Goal: Information Seeking & Learning: Check status

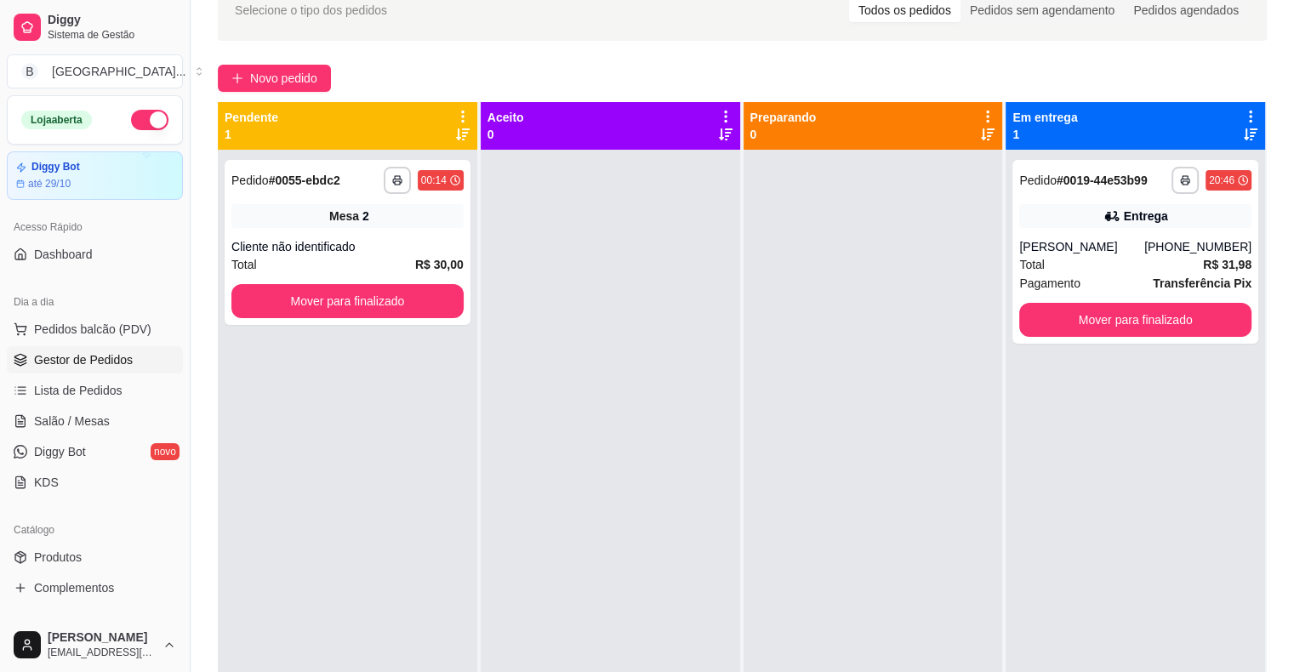
scroll to position [85, 0]
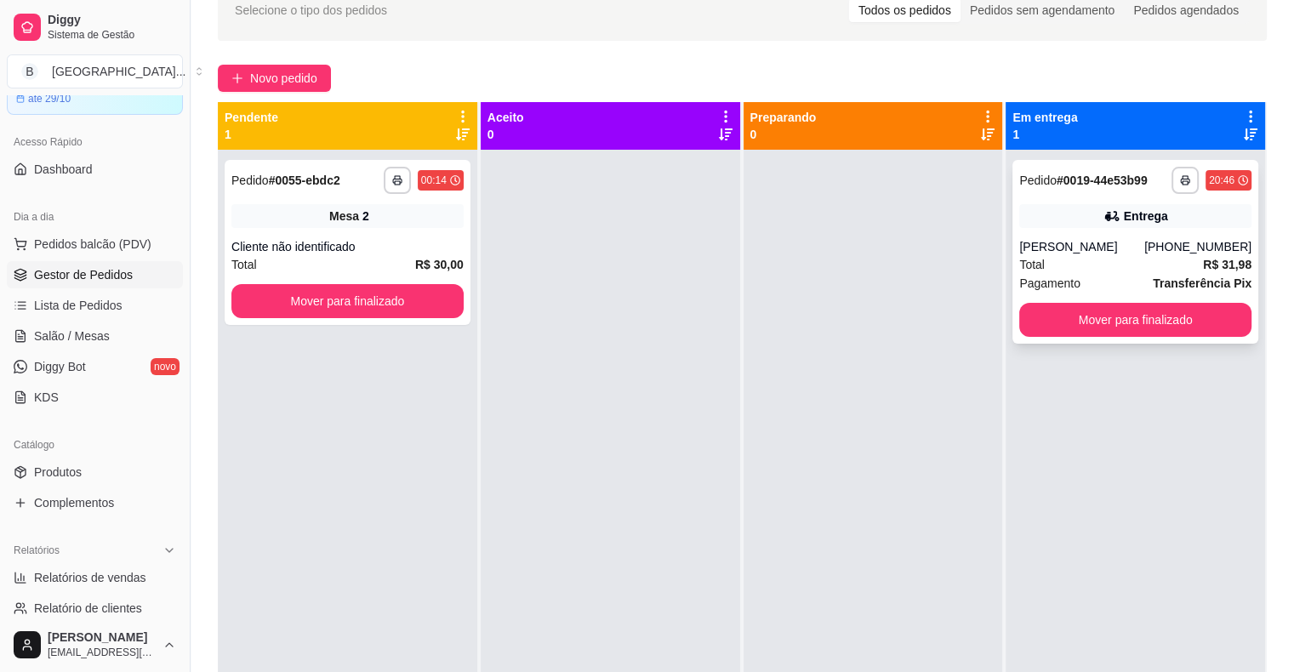
click at [1097, 271] on div "Total R$ 31,98" at bounding box center [1135, 264] width 232 height 19
click at [481, 531] on div at bounding box center [611, 486] width 260 height 672
click at [395, 296] on button "Mover para finalizado" at bounding box center [347, 301] width 232 height 34
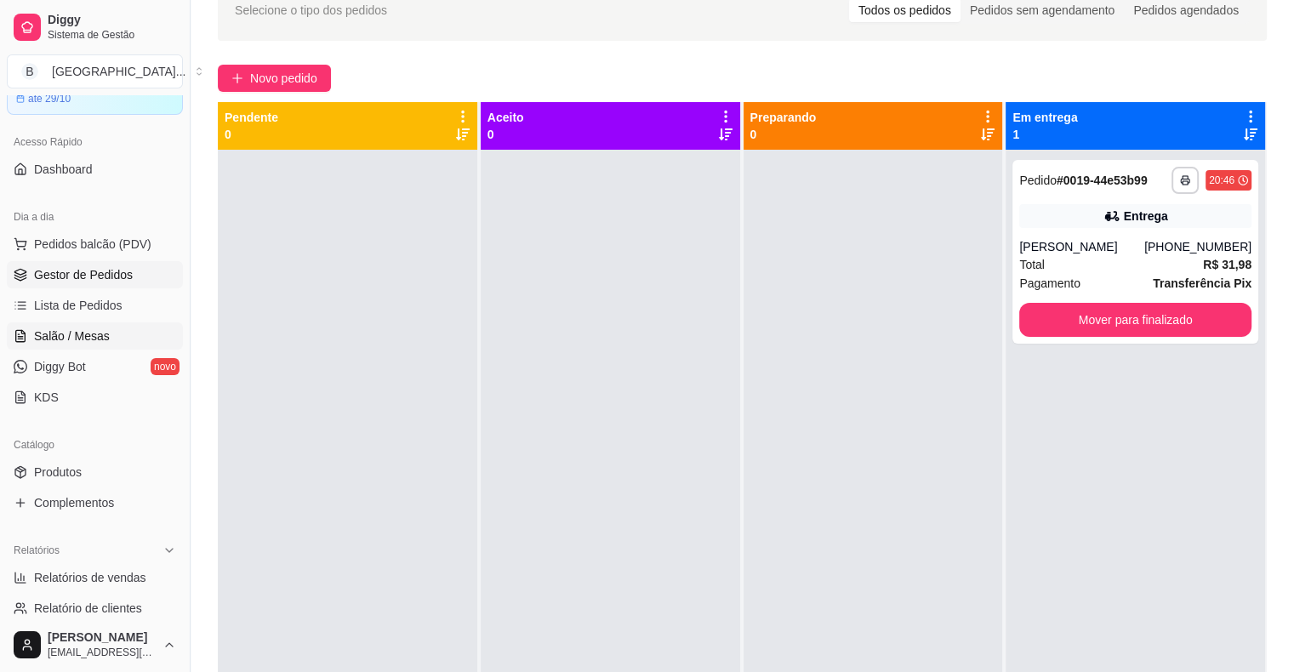
click at [78, 329] on span "Salão / Mesas" at bounding box center [72, 336] width 76 height 17
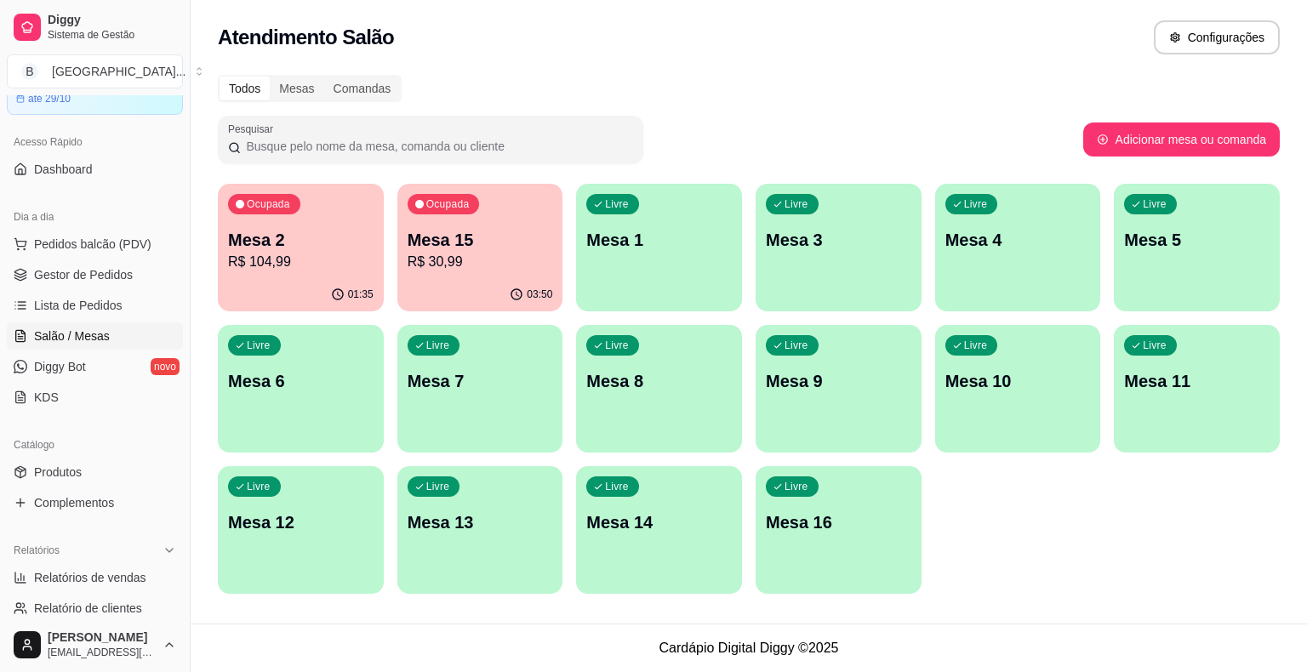
click at [268, 258] on p "R$ 104,99" at bounding box center [301, 262] width 146 height 20
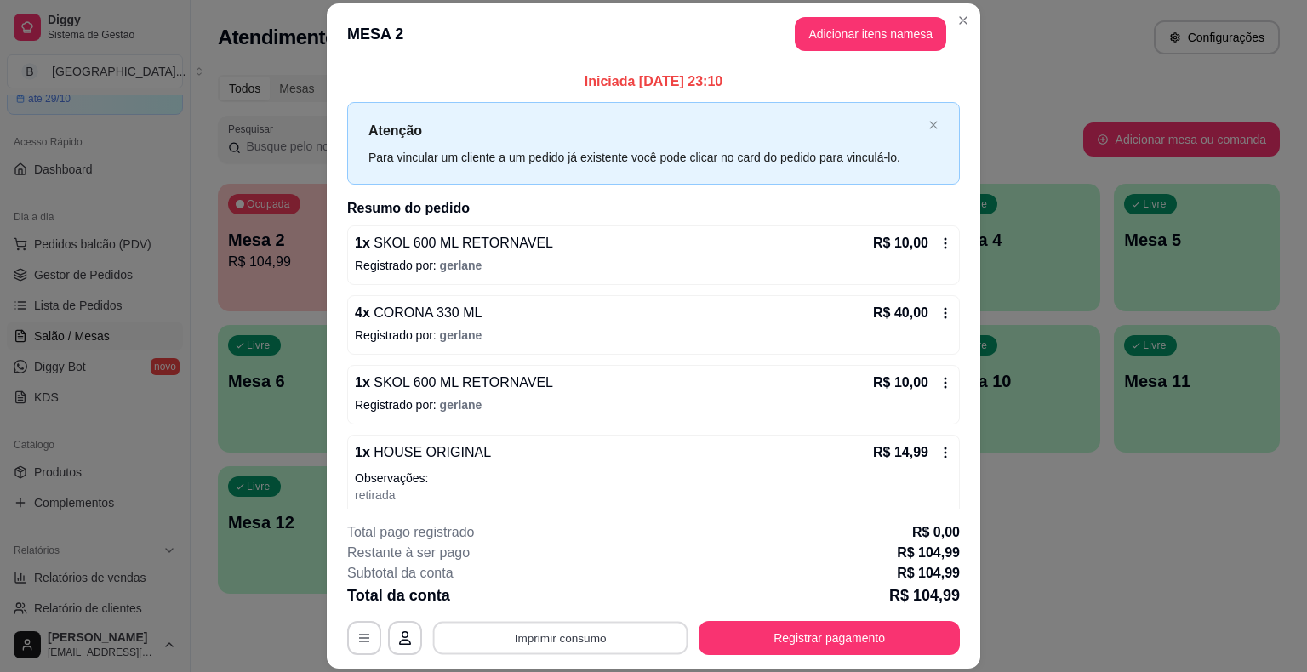
click at [551, 641] on button "Imprimir consumo" at bounding box center [560, 638] width 255 height 33
click at [558, 570] on button "IMPRESSORA" at bounding box center [559, 564] width 123 height 27
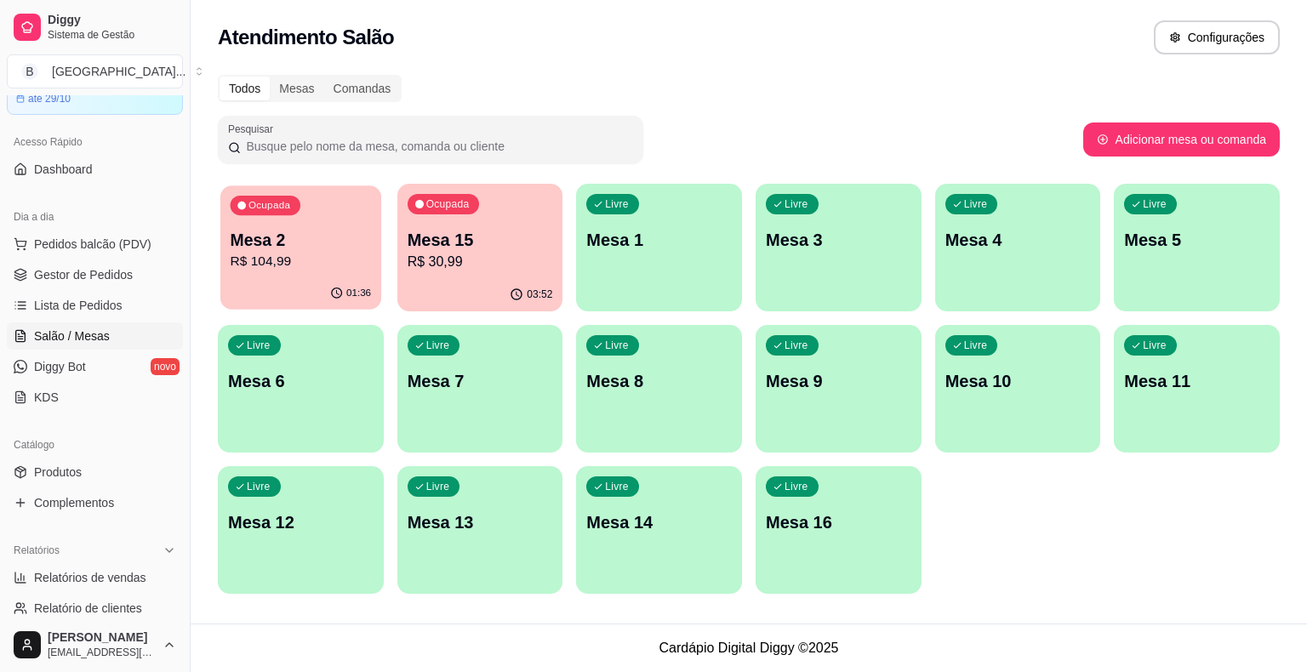
click at [313, 242] on p "Mesa 2" at bounding box center [301, 240] width 141 height 23
click at [114, 280] on span "Gestor de Pedidos" at bounding box center [83, 274] width 99 height 17
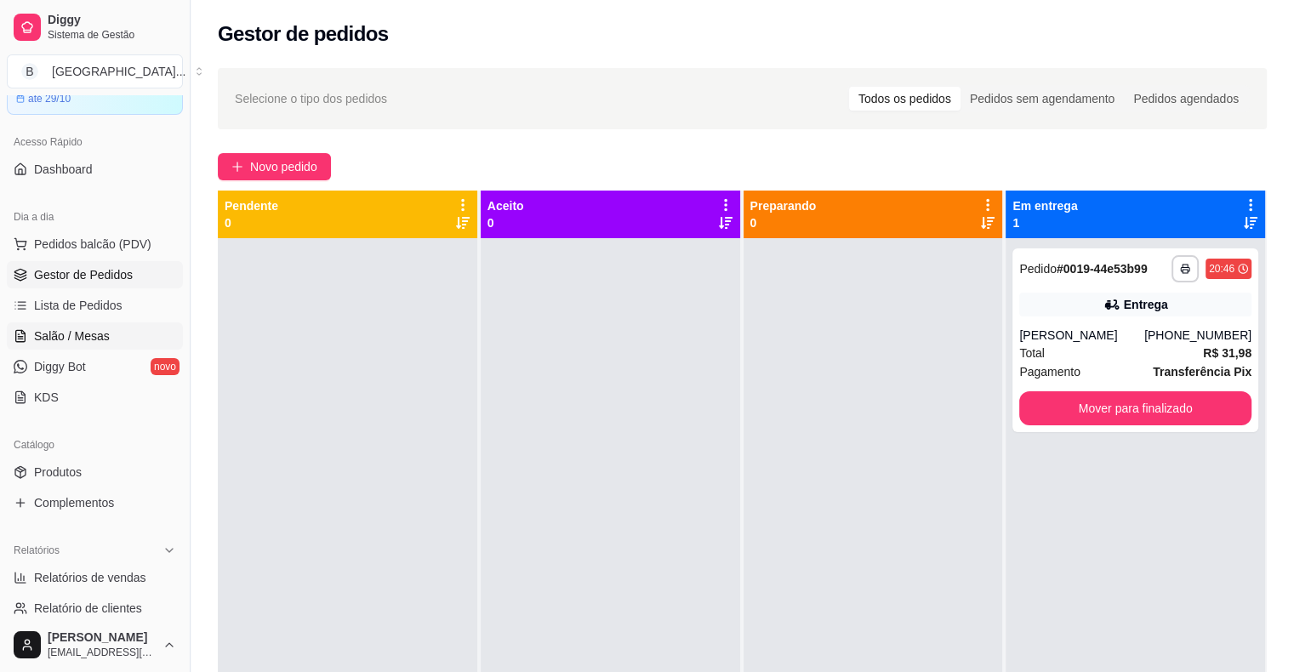
click at [118, 326] on link "Salão / Mesas" at bounding box center [95, 336] width 176 height 27
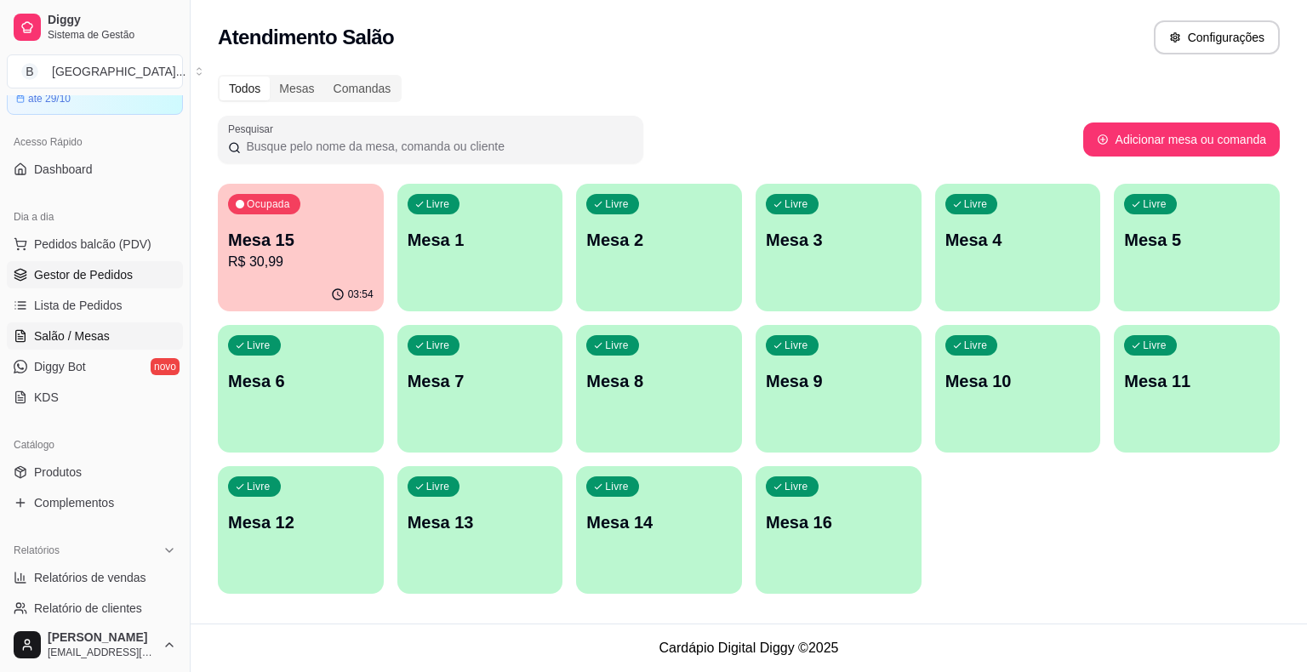
click at [110, 281] on span "Gestor de Pedidos" at bounding box center [83, 274] width 99 height 17
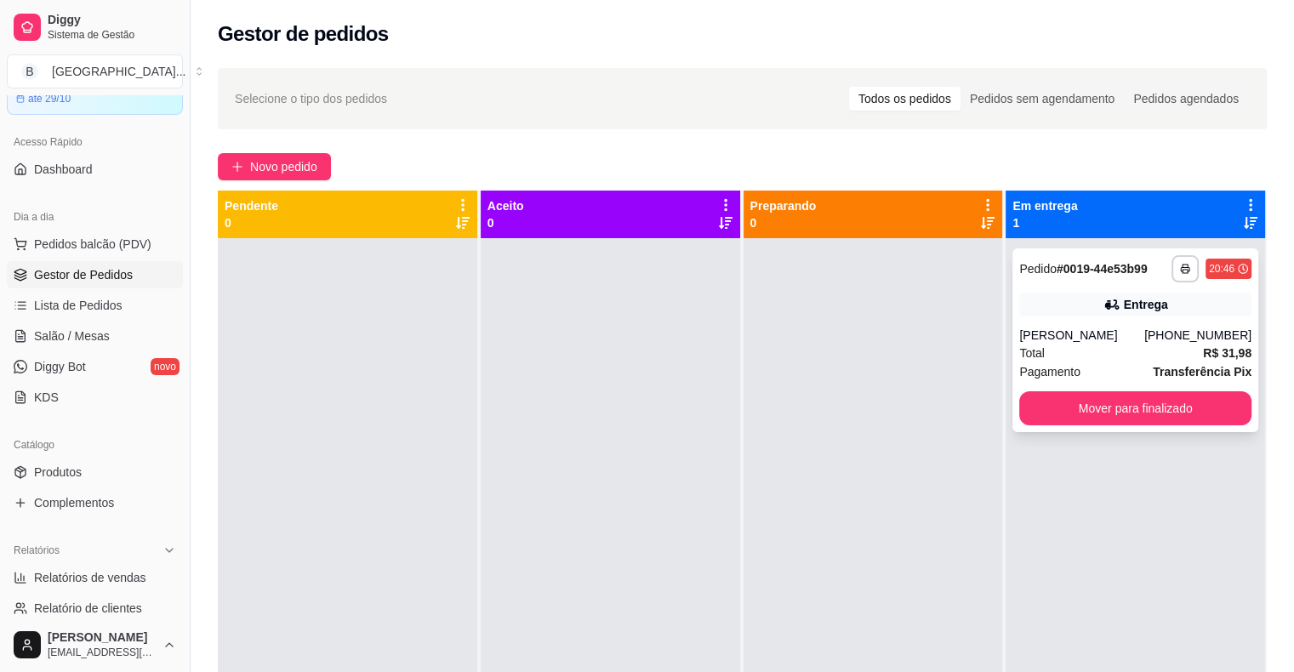
click at [1189, 310] on div "Entrega" at bounding box center [1135, 305] width 232 height 24
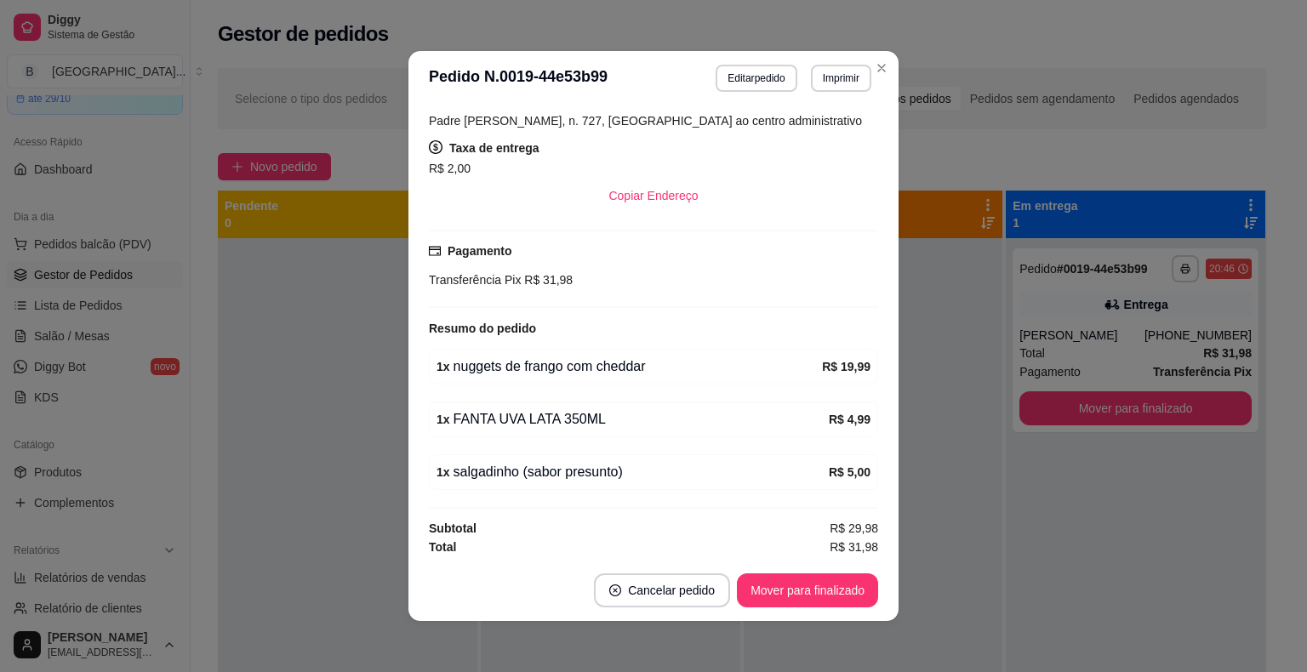
scroll to position [3, 0]
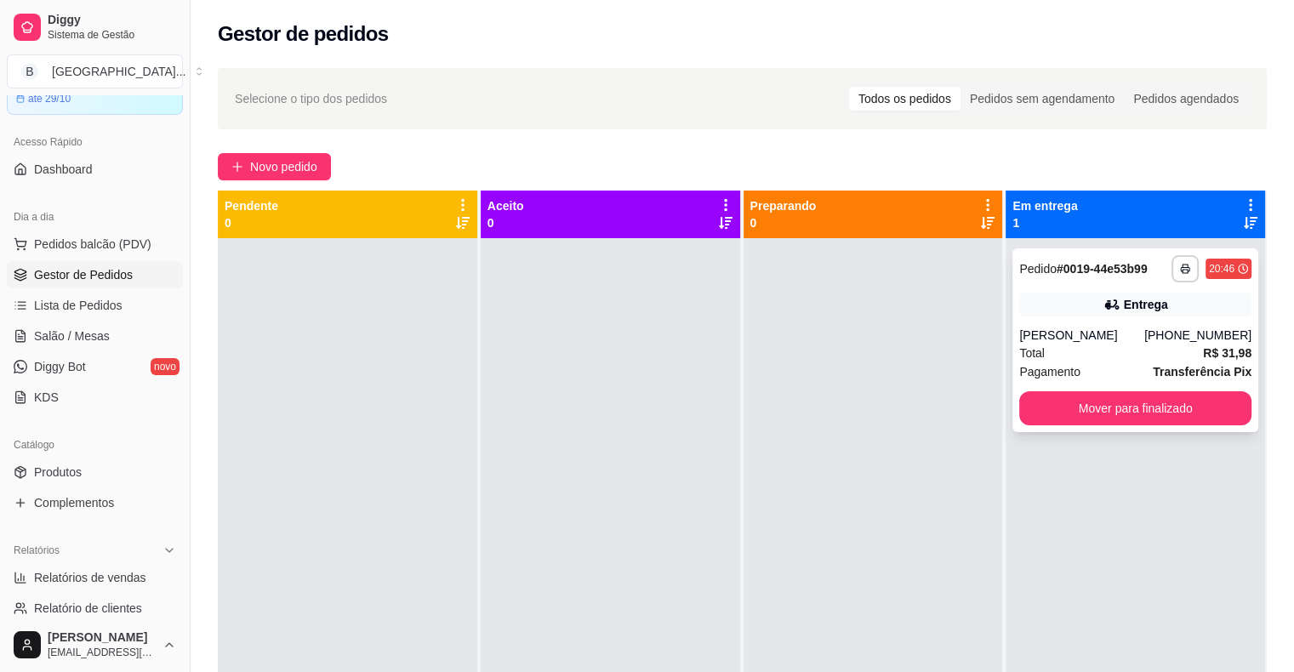
click at [1059, 327] on div "[PERSON_NAME]" at bounding box center [1081, 335] width 125 height 17
click at [1108, 330] on div "[PERSON_NAME]" at bounding box center [1081, 335] width 125 height 17
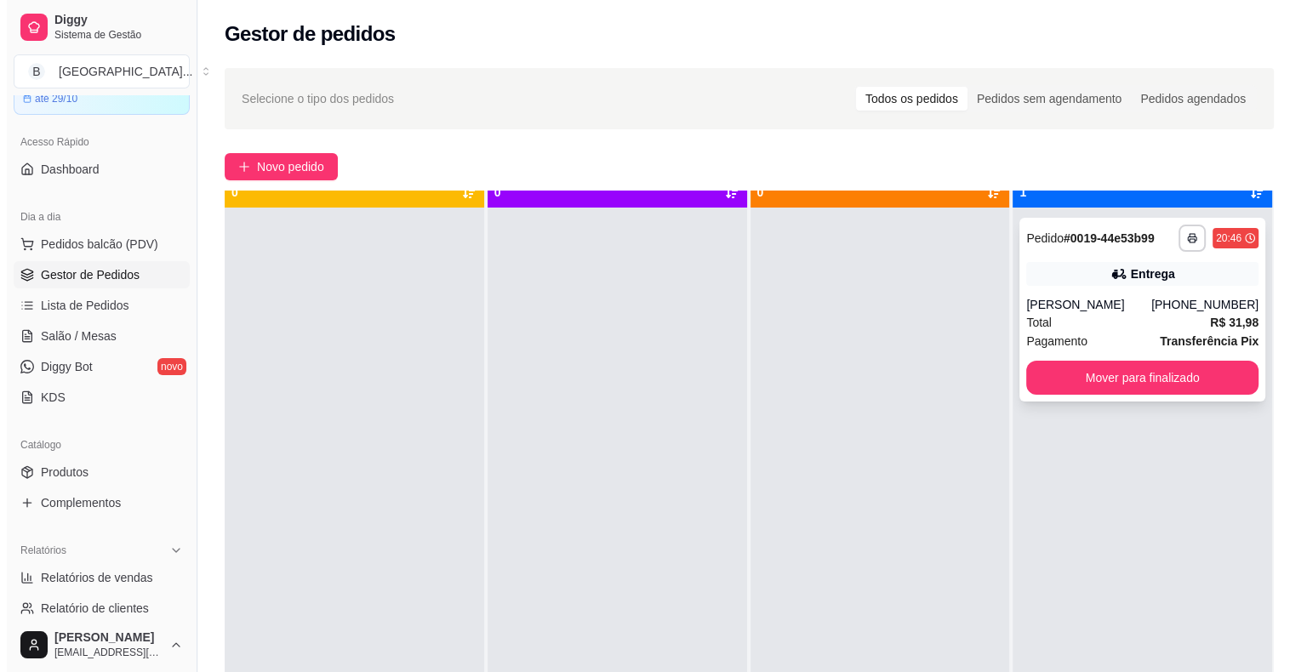
scroll to position [48, 0]
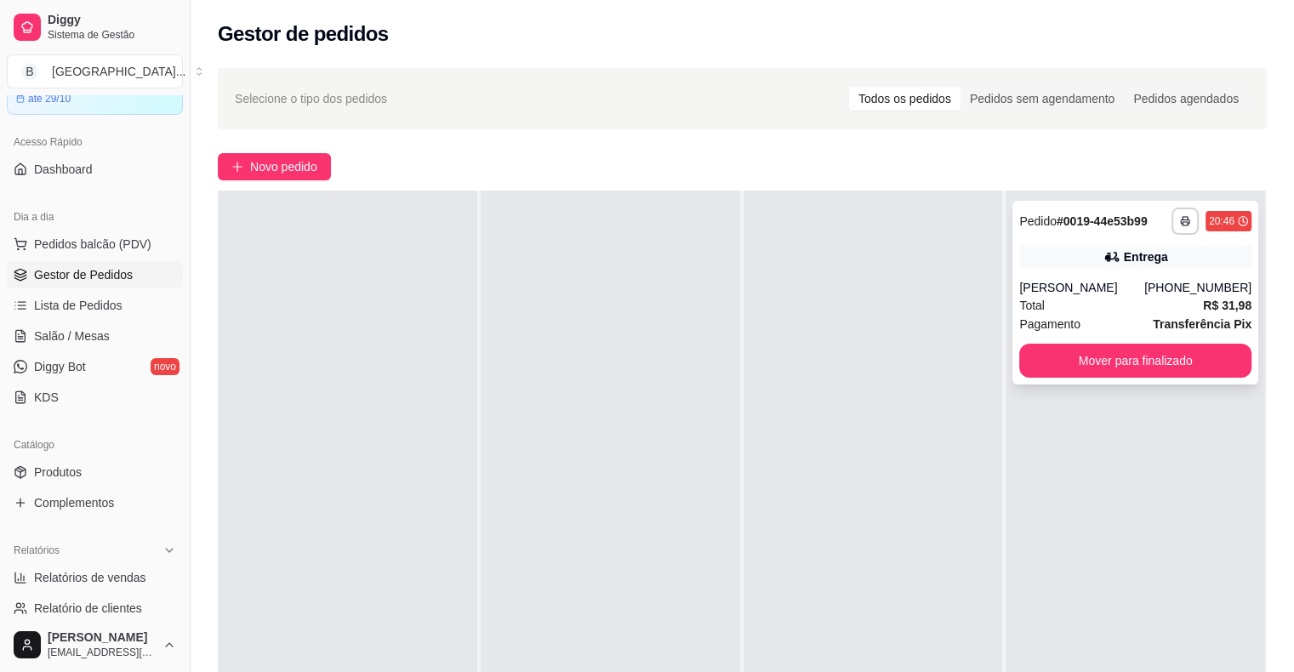
click at [1107, 313] on div "Total R$ 31,98" at bounding box center [1135, 305] width 232 height 19
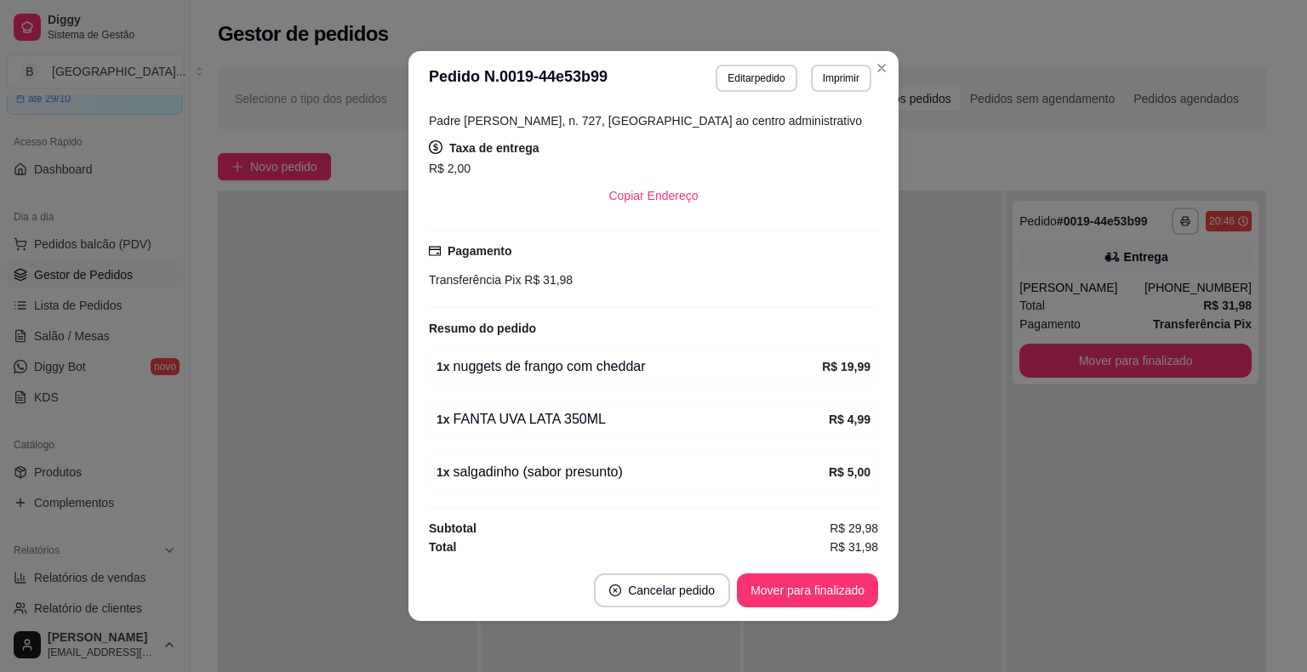
scroll to position [3, 0]
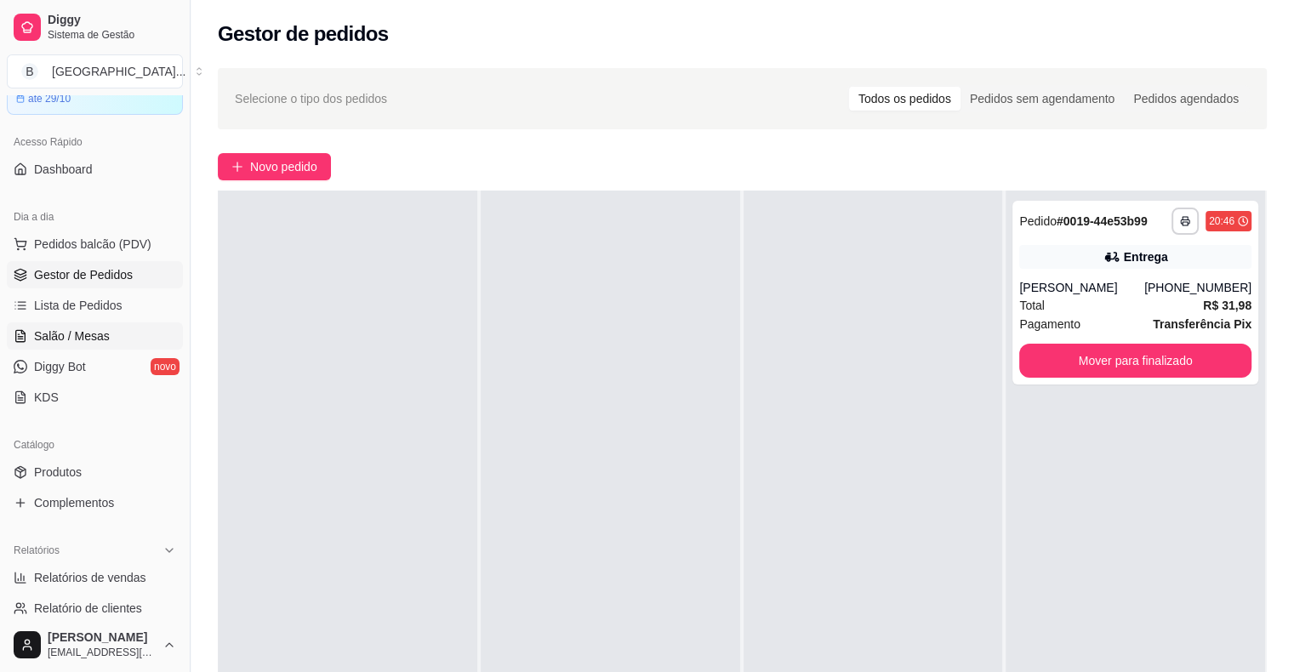
click at [129, 333] on link "Salão / Mesas" at bounding box center [95, 336] width 176 height 27
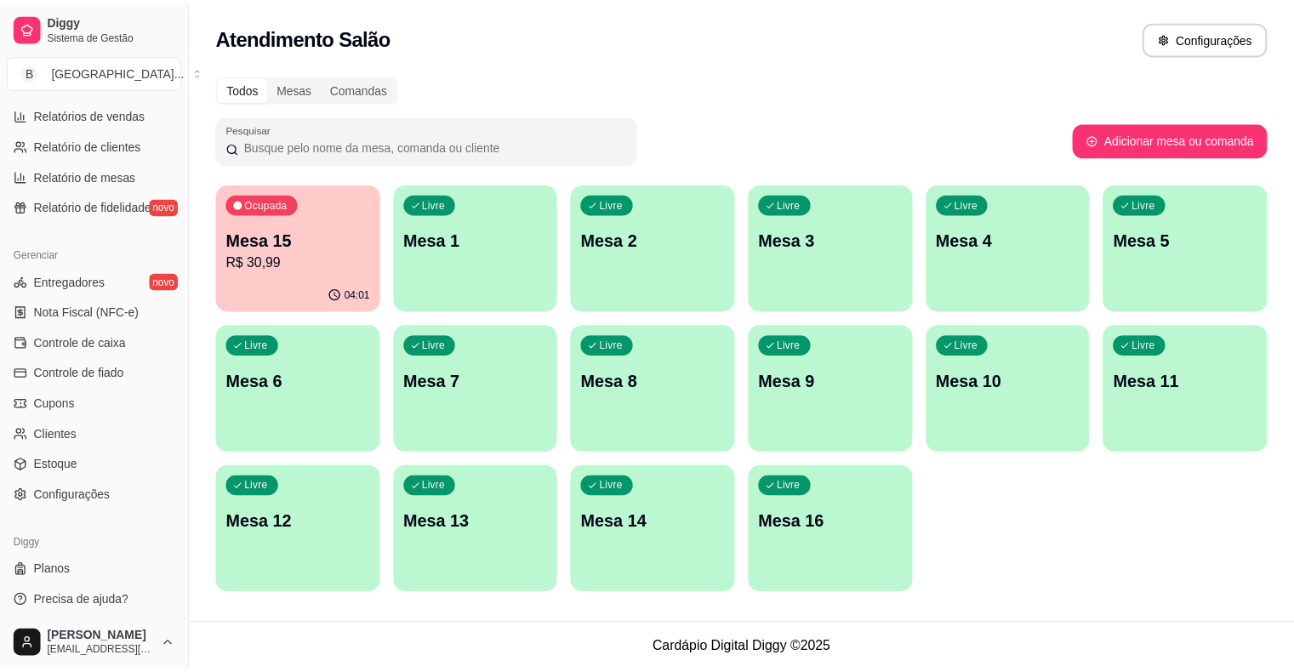
scroll to position [551, 0]
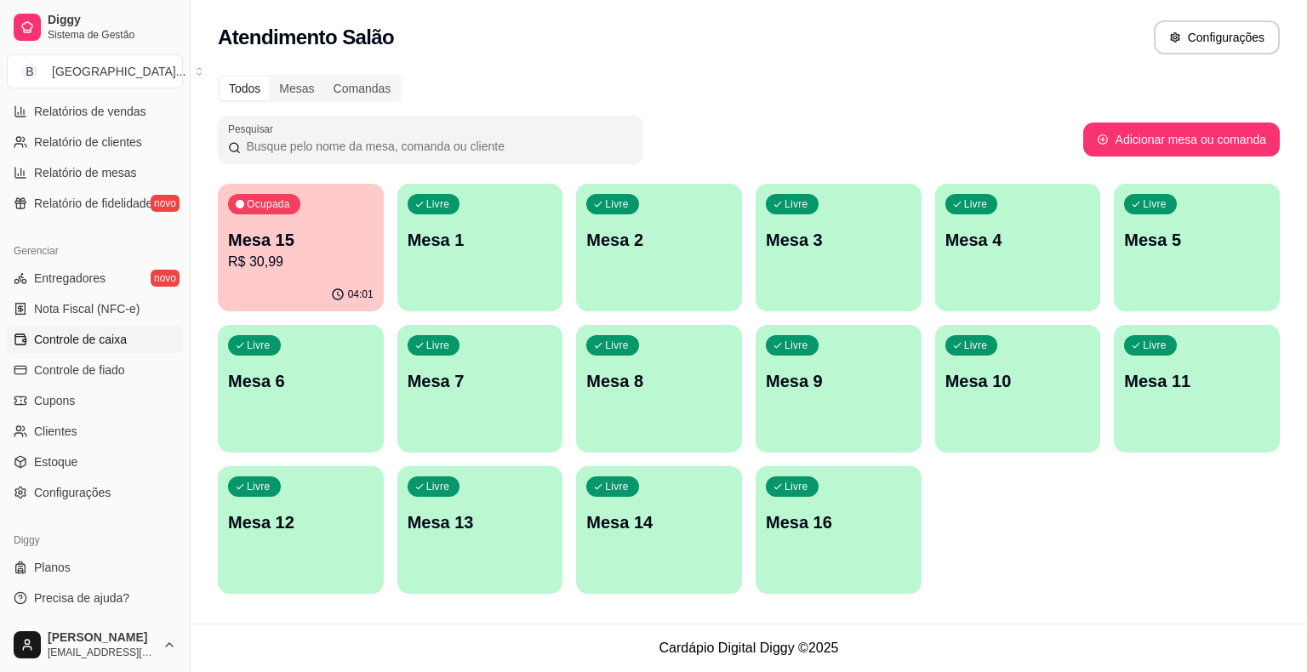
click at [77, 341] on span "Controle de caixa" at bounding box center [80, 339] width 93 height 17
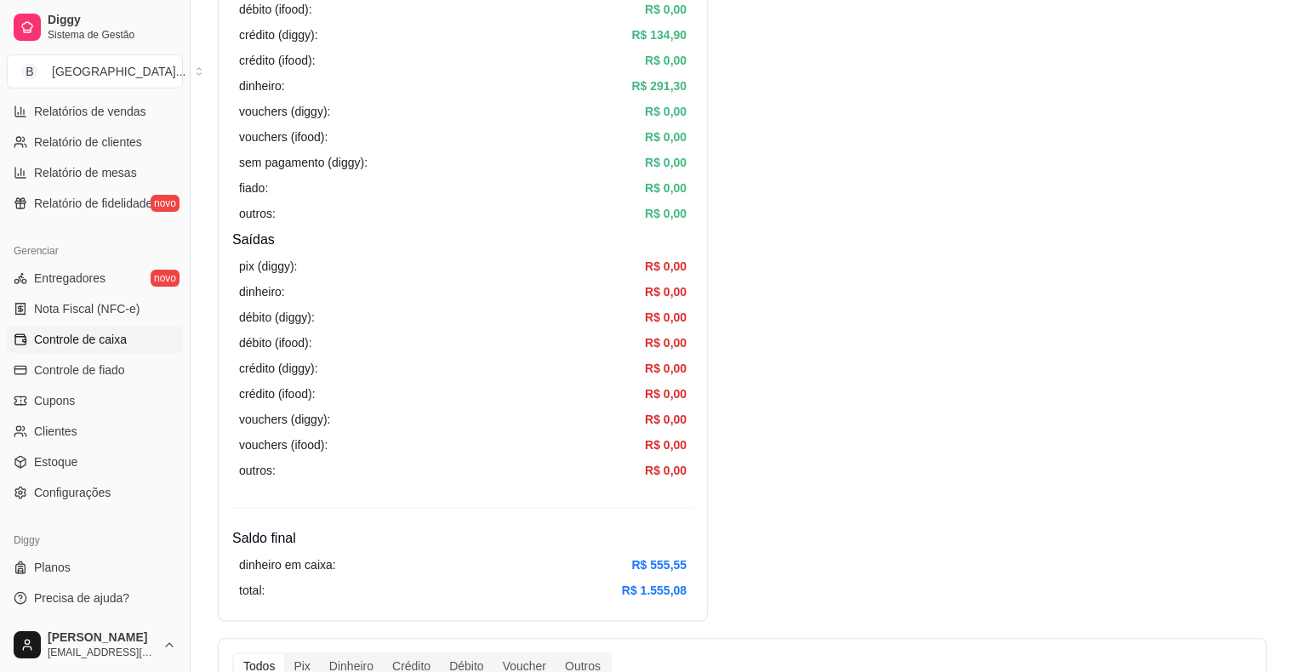
scroll to position [681, 0]
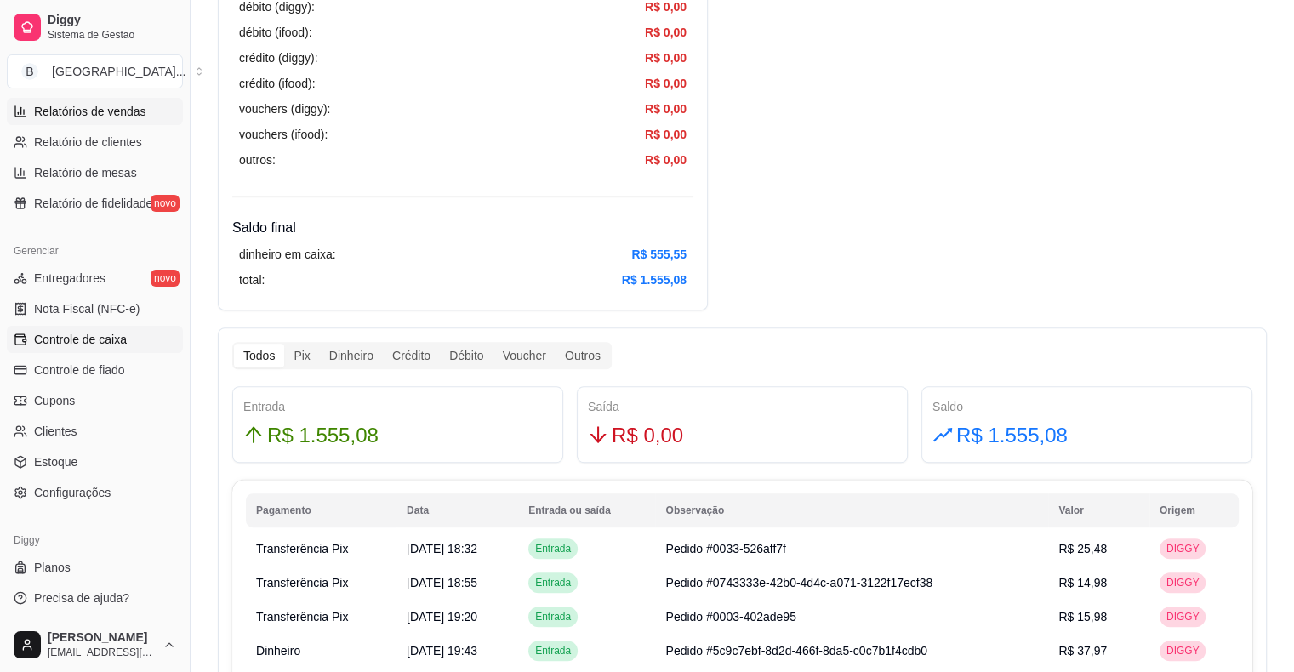
click at [133, 119] on link "Relatórios de vendas" at bounding box center [95, 111] width 176 height 27
select select "ALL"
select select "0"
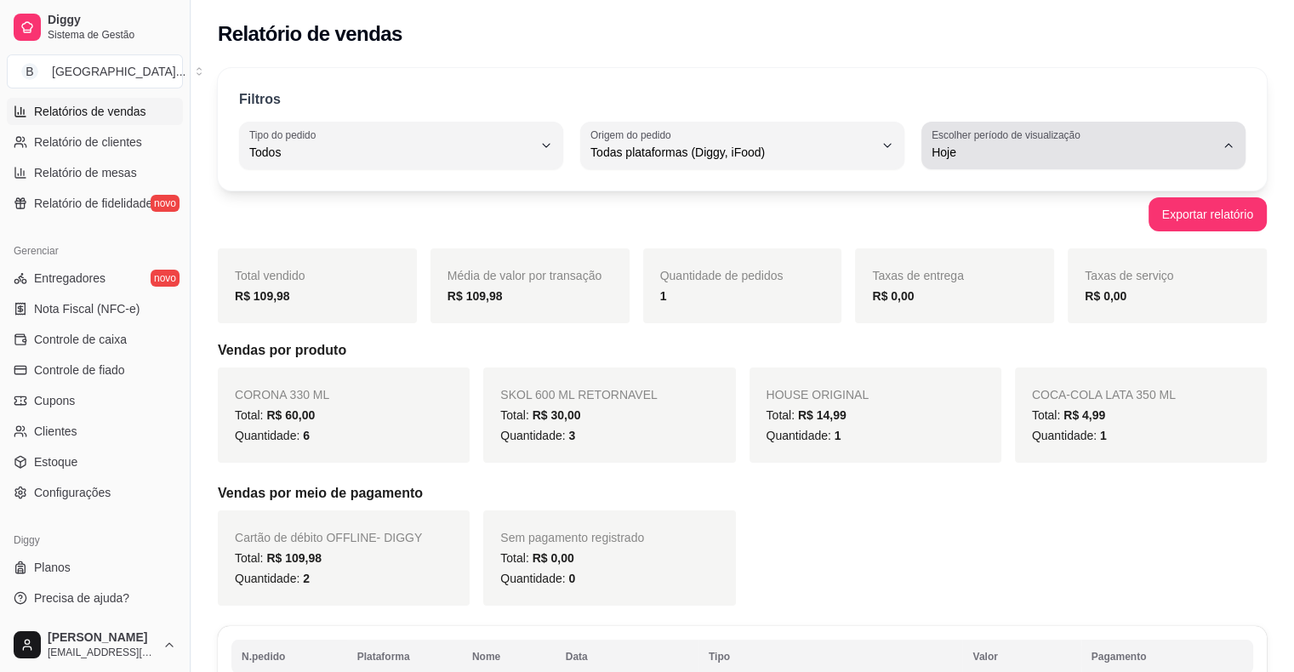
click at [1216, 151] on button "Escolher período de visualização Hoje" at bounding box center [1084, 146] width 324 height 48
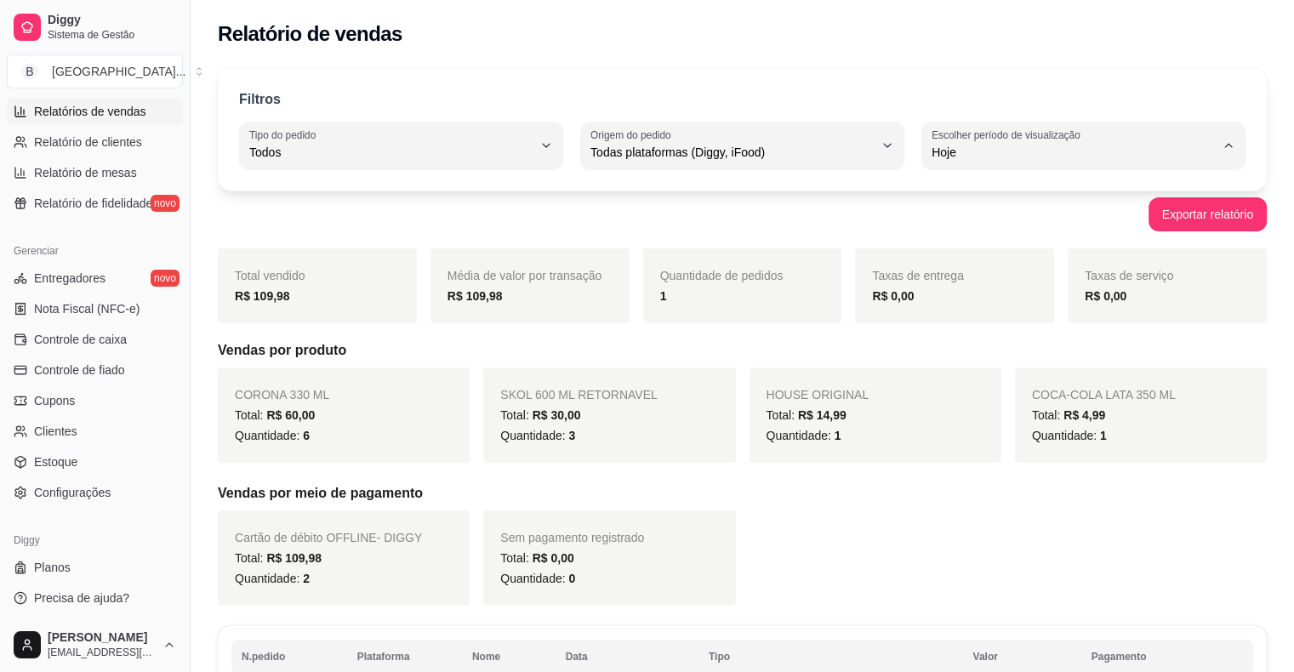
click at [1036, 213] on li "Ontem" at bounding box center [1083, 220] width 298 height 26
type input "1"
select select "1"
